Goal: Check status: Check status

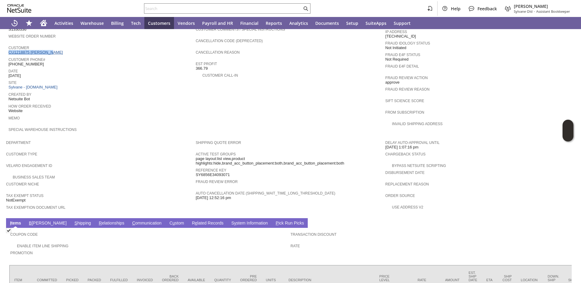
scroll to position [235, 0]
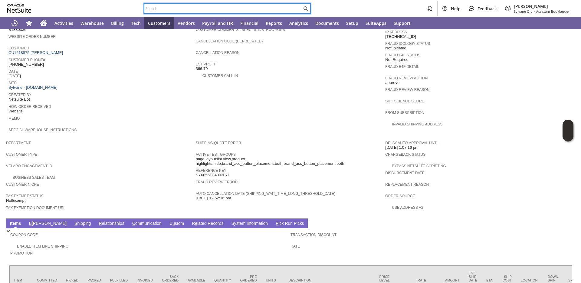
click at [293, 8] on input "text" at bounding box center [223, 8] width 158 height 7
paste input "P218847"
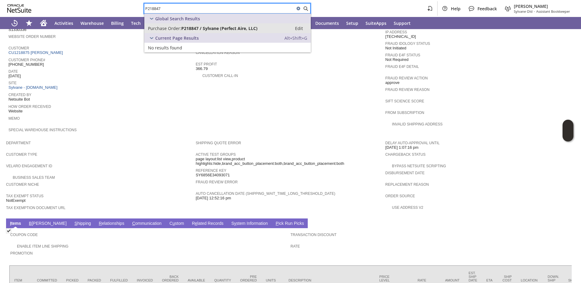
type input "P218847"
click at [168, 28] on span "Purchase Order:" at bounding box center [164, 28] width 33 height 6
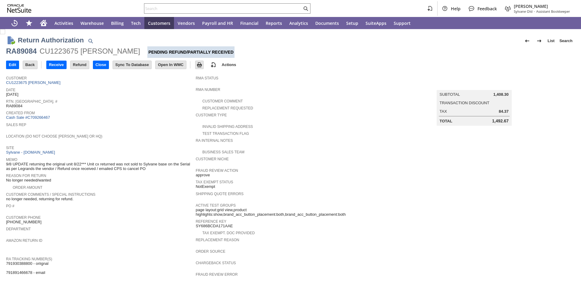
click at [143, 140] on div "Location (Do Not Choose [PERSON_NAME] or HQ)" at bounding box center [99, 137] width 187 height 11
click at [22, 51] on div "RA89084" at bounding box center [21, 51] width 31 height 10
copy div "RA89084"
